Goal: Task Accomplishment & Management: Use online tool/utility

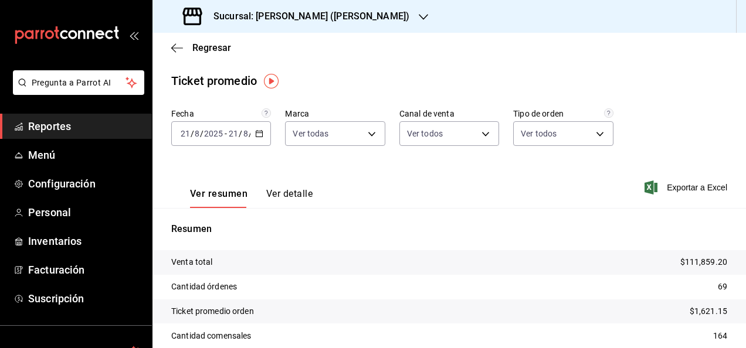
click at [256, 128] on div "[DATE] [DATE] - [DATE] [DATE]" at bounding box center [221, 133] width 100 height 25
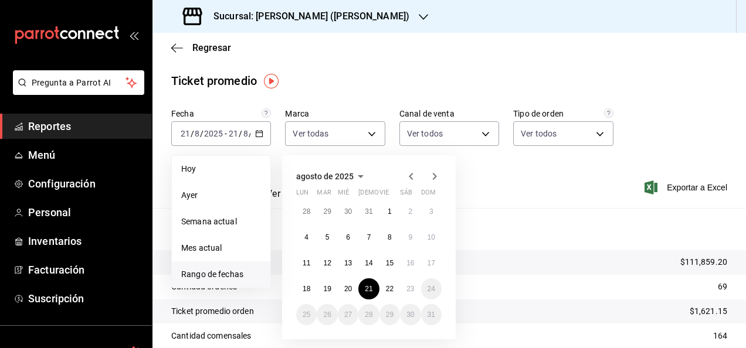
click at [238, 267] on li "Rango de fechas" at bounding box center [221, 275] width 99 height 26
click at [403, 293] on button "23" at bounding box center [410, 289] width 21 height 21
click at [395, 295] on button "22" at bounding box center [389, 289] width 21 height 21
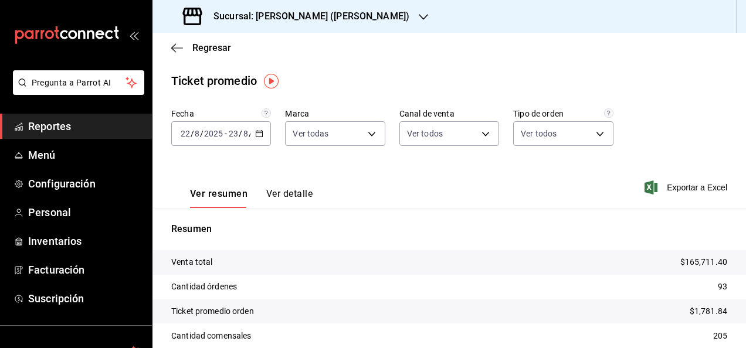
click at [90, 134] on span "Reportes" at bounding box center [85, 126] width 114 height 16
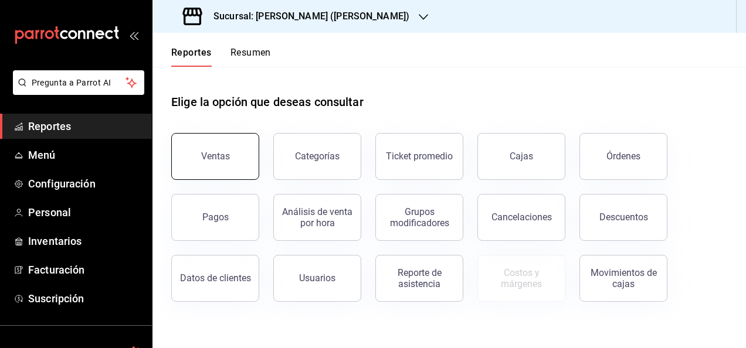
click at [235, 159] on button "Ventas" at bounding box center [215, 156] width 88 height 47
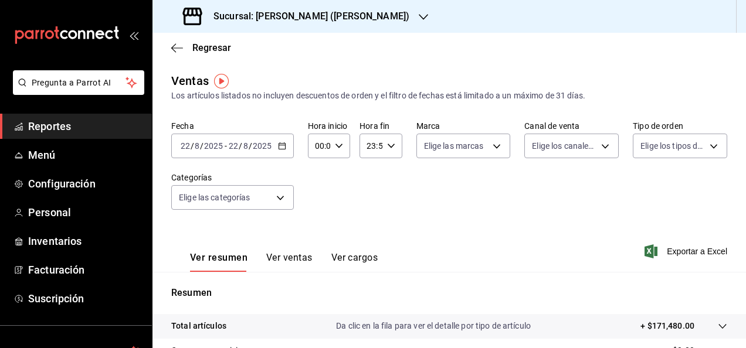
click at [278, 150] on icon "button" at bounding box center [282, 146] width 8 height 8
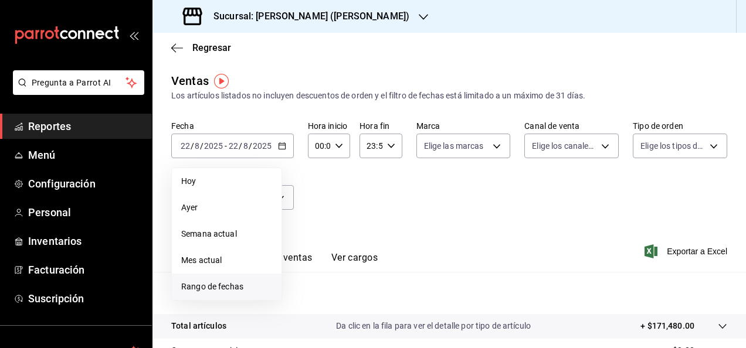
click at [239, 276] on li "Rango de fechas" at bounding box center [227, 287] width 110 height 26
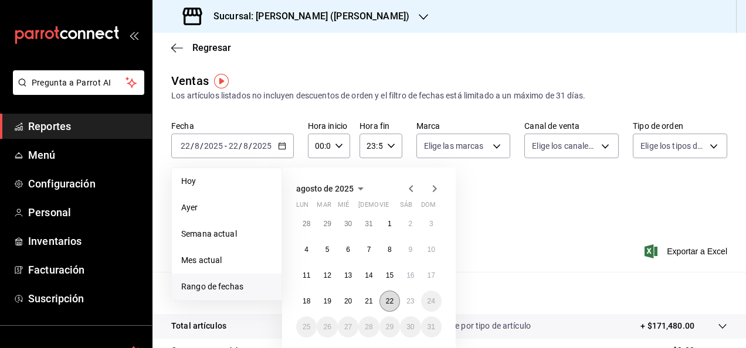
click at [394, 306] on button "22" at bounding box center [389, 301] width 21 height 21
click at [406, 306] on button "23" at bounding box center [410, 301] width 21 height 21
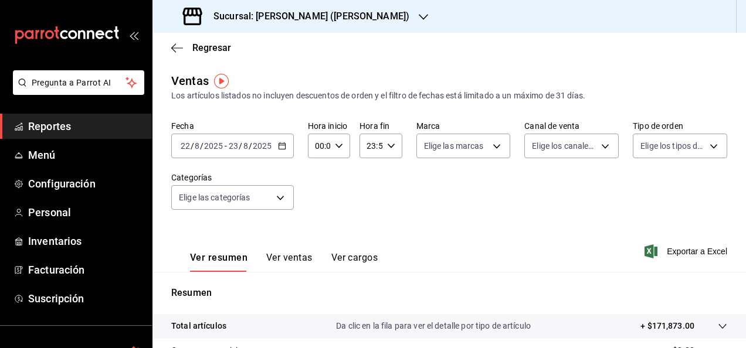
click at [338, 137] on div "00:00 Hora inicio" at bounding box center [329, 146] width 42 height 25
click at [323, 205] on div "00 01 02 03 04 05 06 07 08 09 10 11 12 13 14 15 16 17 18 19 20 21 22 23" at bounding box center [317, 209] width 21 height 94
click at [323, 205] on button "05" at bounding box center [317, 199] width 16 height 23
type input "05:00"
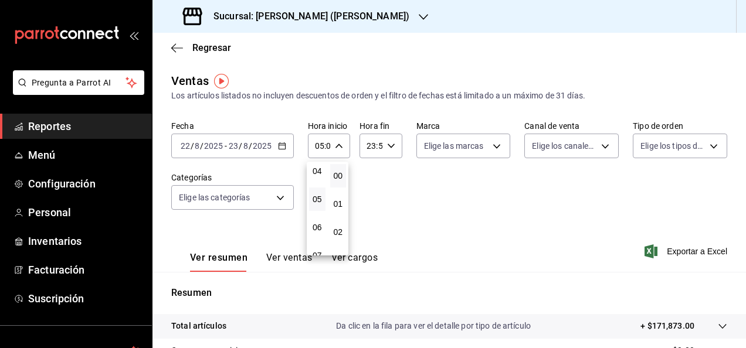
click at [379, 147] on div at bounding box center [373, 174] width 746 height 348
click at [387, 147] on icon "button" at bounding box center [391, 146] width 8 height 8
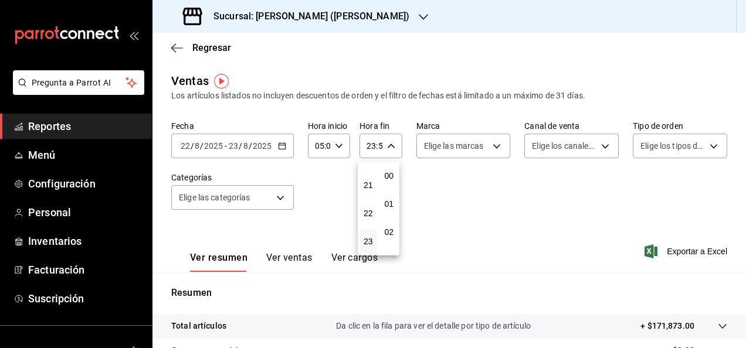
scroll to position [1595, 0]
click at [371, 195] on div "00 01 02 03 04 05 06 07 08 09 10 11 12 13 14 15 16 17 18 19 20 21 22 23" at bounding box center [368, 209] width 21 height 94
click at [371, 195] on button "05" at bounding box center [368, 203] width 16 height 23
type input "05:59"
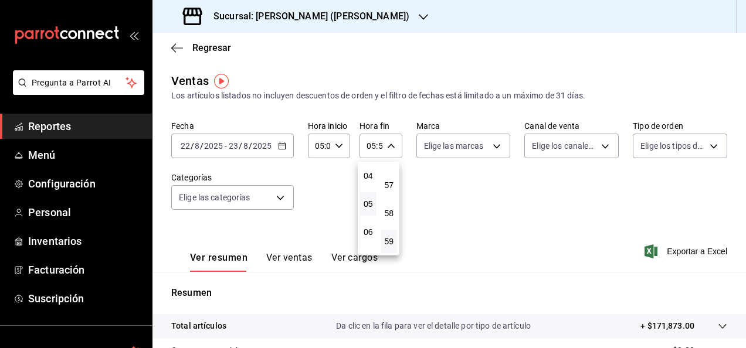
click at [545, 341] on div at bounding box center [373, 174] width 746 height 348
click at [562, 337] on tr "Total artículos Da clic en la fila para ver el detalle por tipo de artículo + $…" at bounding box center [449, 326] width 594 height 25
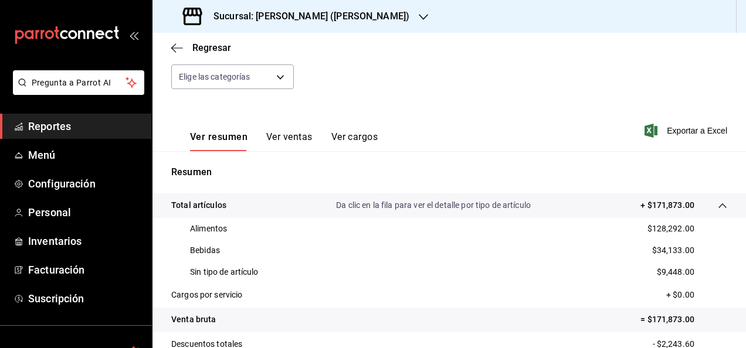
scroll to position [127, 0]
